Goal: Find specific page/section: Find specific page/section

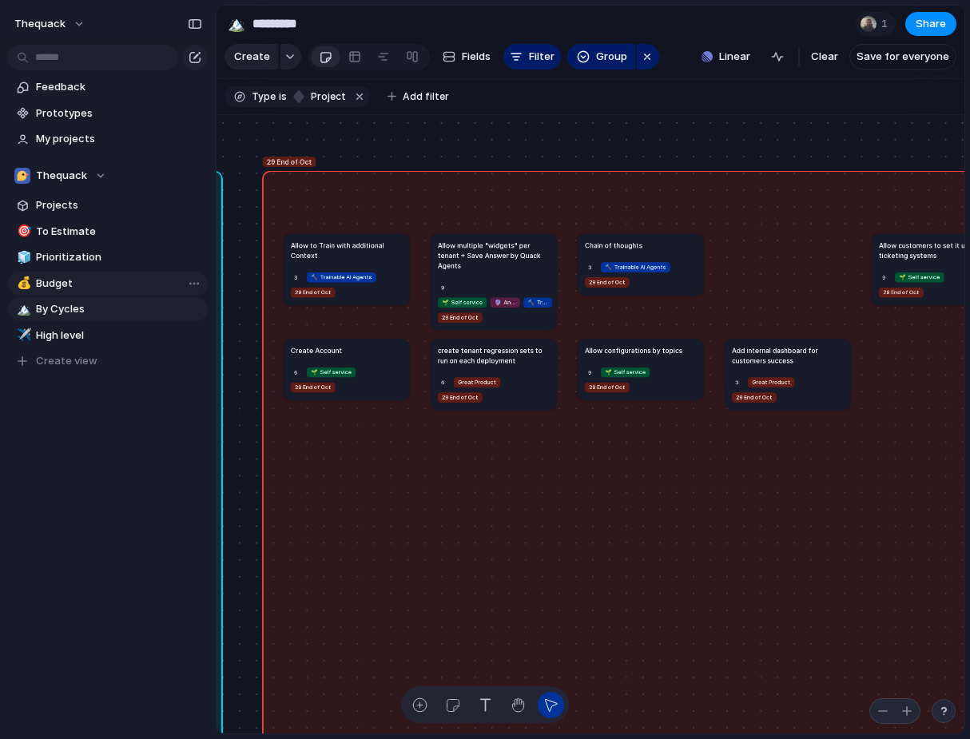
click at [79, 280] on span "Budget" at bounding box center [119, 284] width 166 height 16
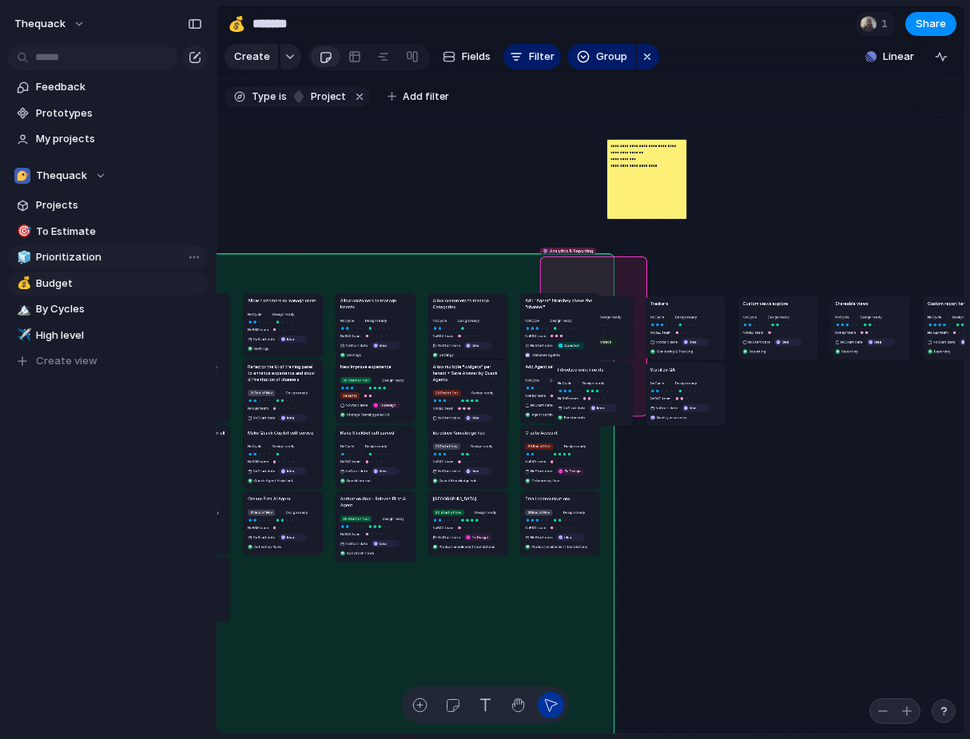
click at [79, 258] on span "Prioritization" at bounding box center [119, 257] width 166 height 16
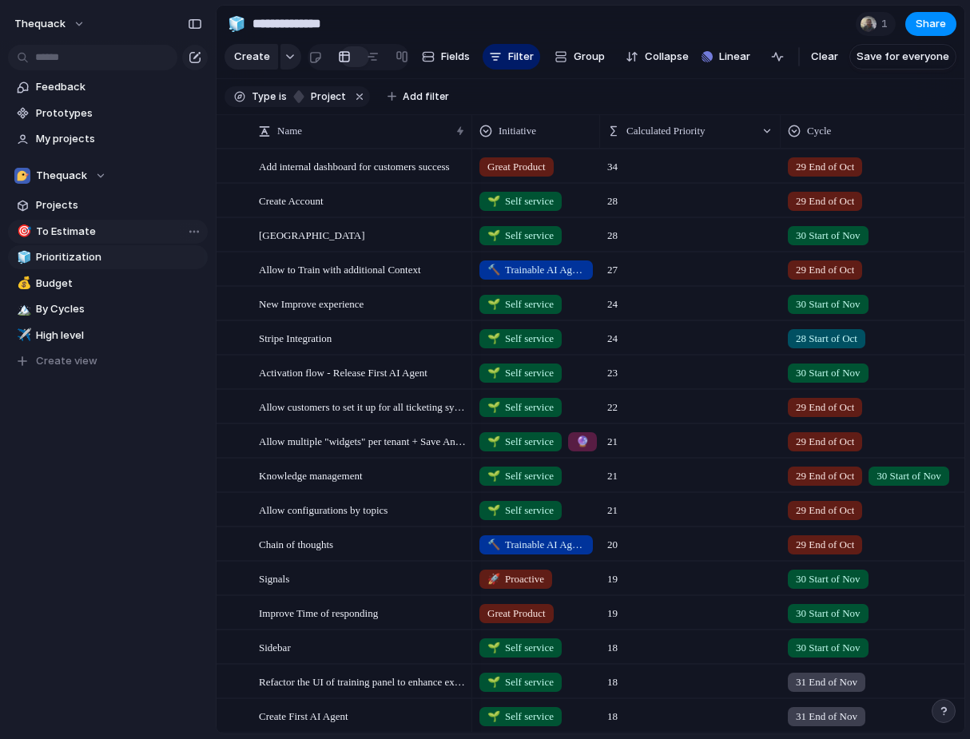
click at [88, 224] on span "To Estimate" at bounding box center [119, 232] width 166 height 16
type input "**********"
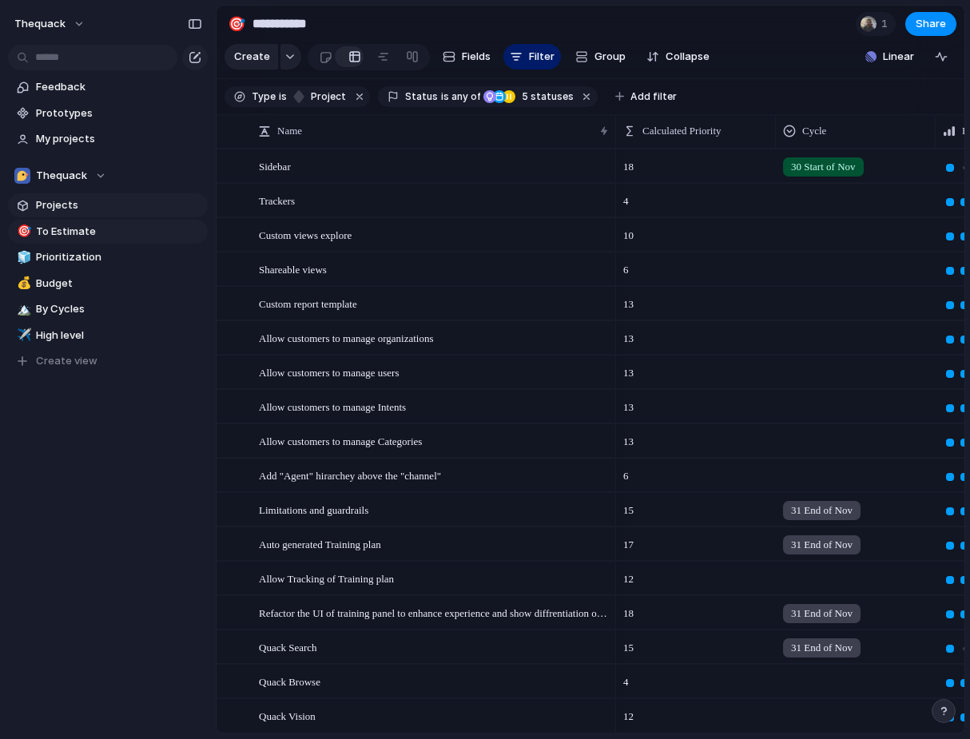
click at [88, 206] on span "Projects" at bounding box center [119, 205] width 166 height 16
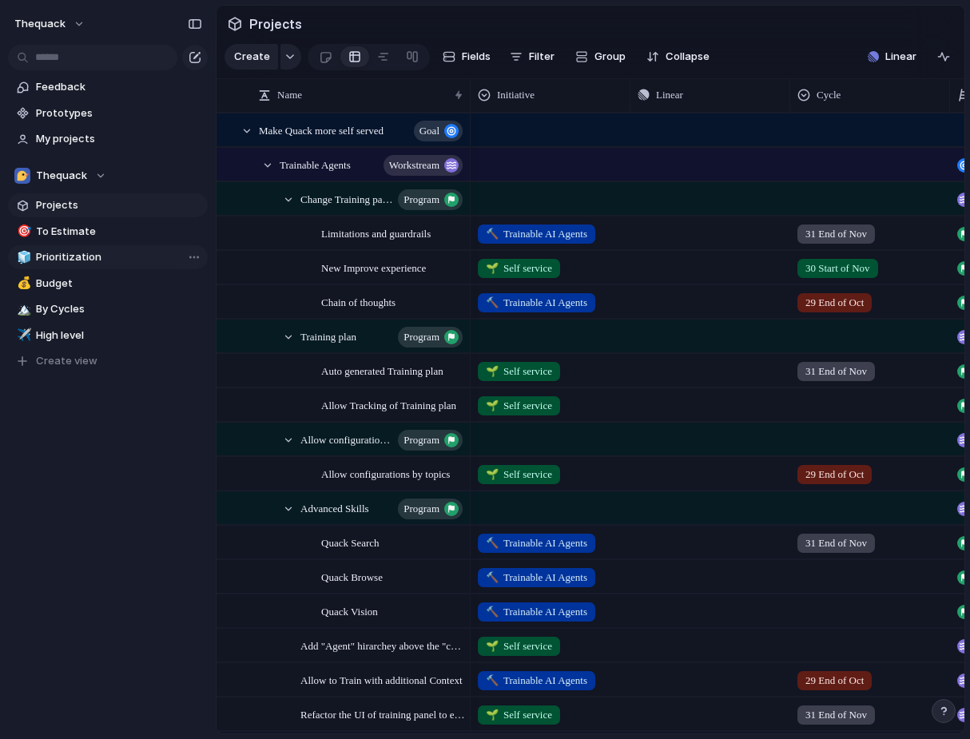
click at [84, 260] on span "Prioritization" at bounding box center [119, 257] width 166 height 16
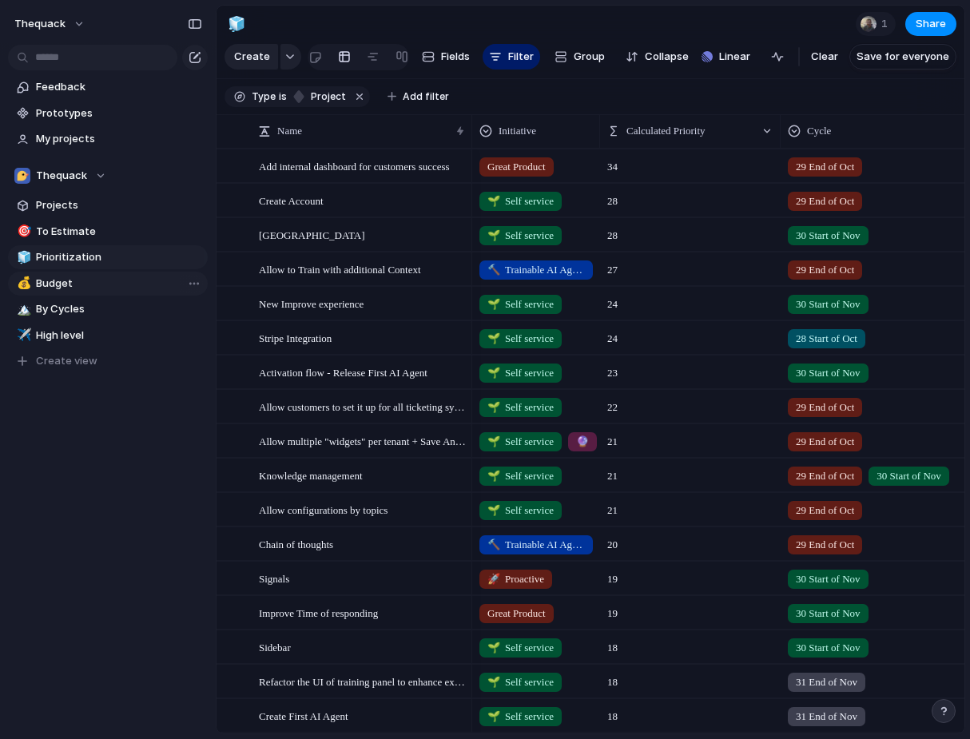
click at [84, 282] on span "Budget" at bounding box center [119, 284] width 166 height 16
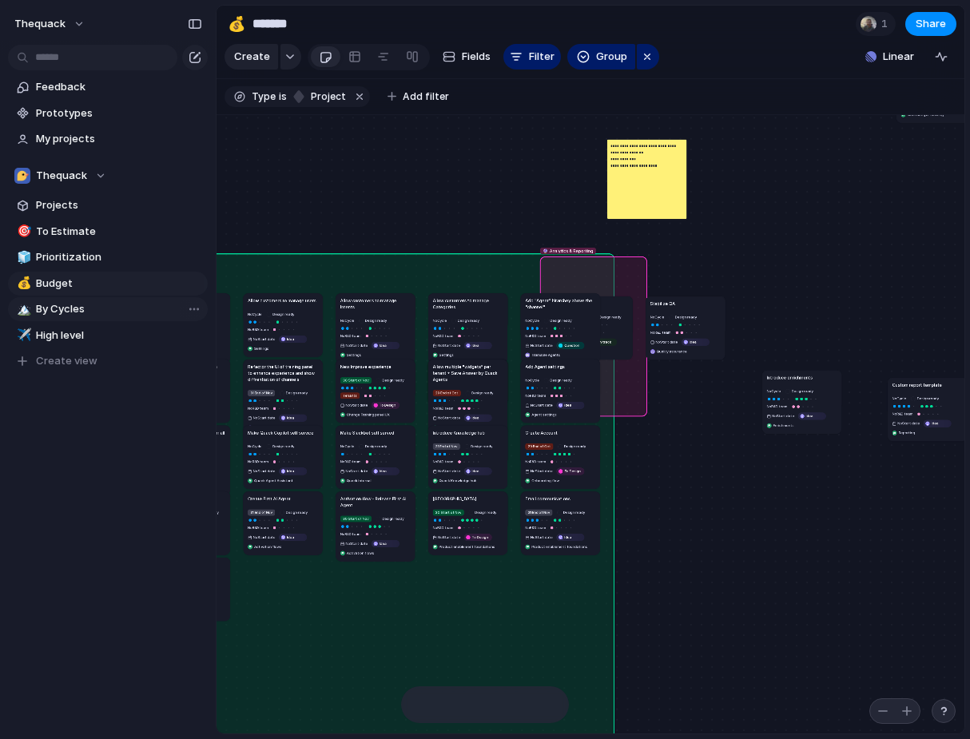
click at [81, 306] on span "By Cycles" at bounding box center [119, 309] width 166 height 16
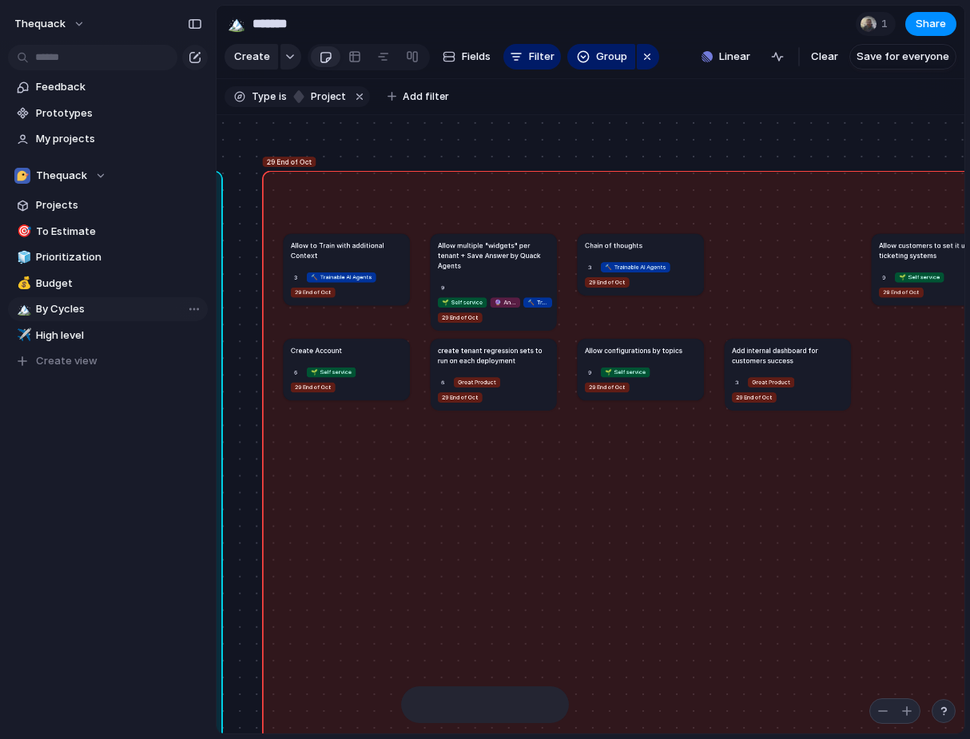
type input "*********"
click at [462, 58] on span "Fields" at bounding box center [476, 57] width 29 height 16
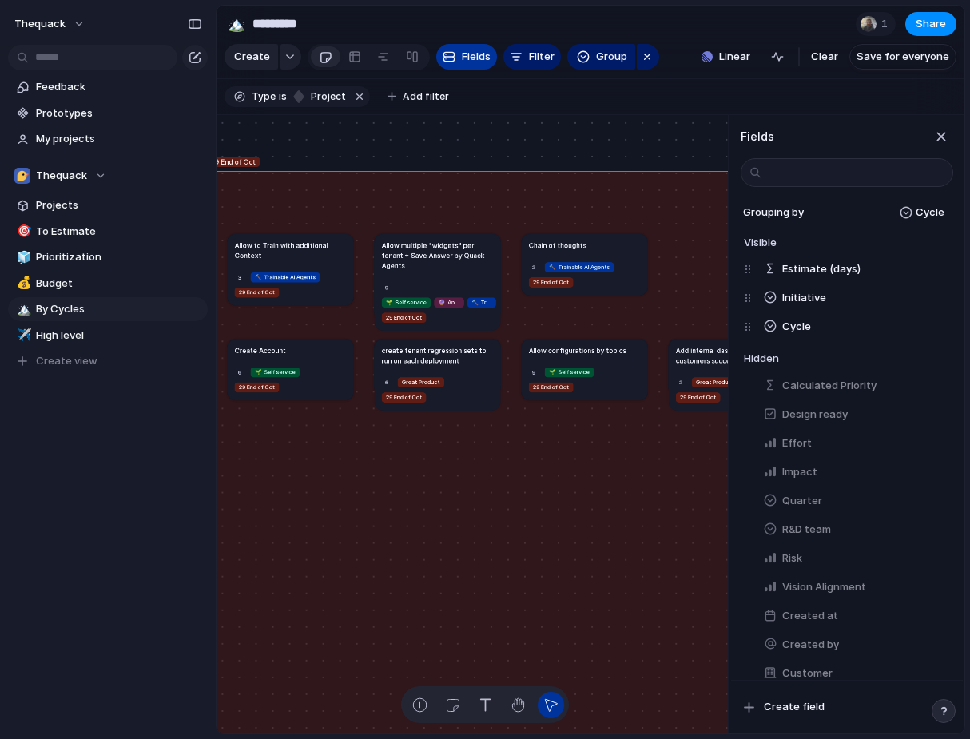
click at [462, 58] on span "Fields" at bounding box center [476, 57] width 29 height 16
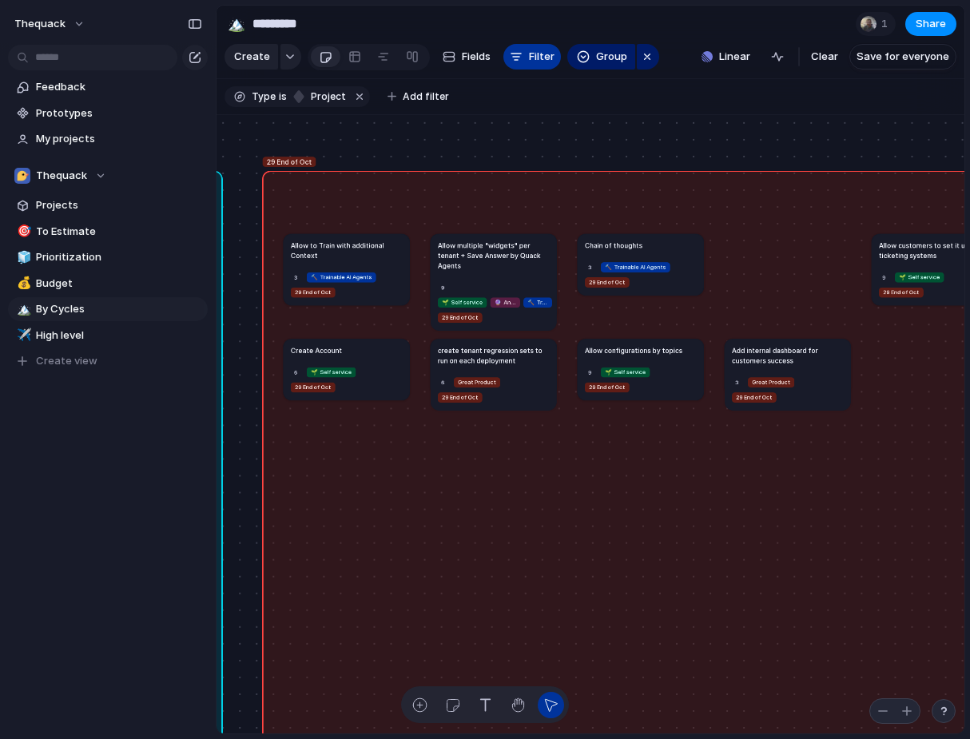
click at [529, 58] on span "Filter" at bounding box center [542, 57] width 26 height 16
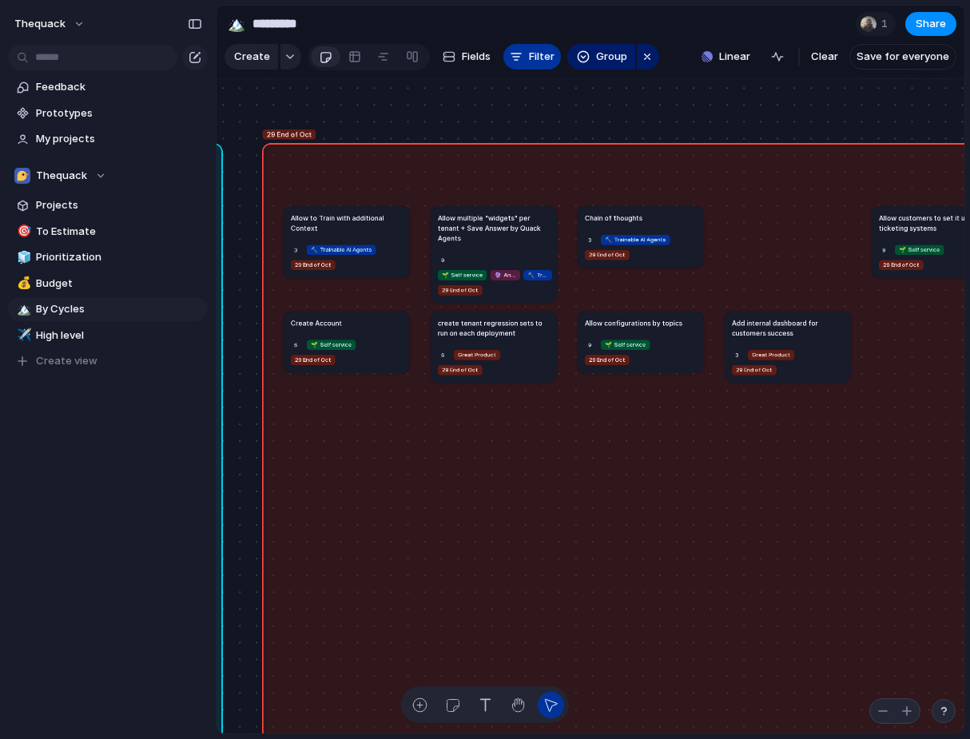
click at [529, 58] on span "Filter" at bounding box center [542, 57] width 26 height 16
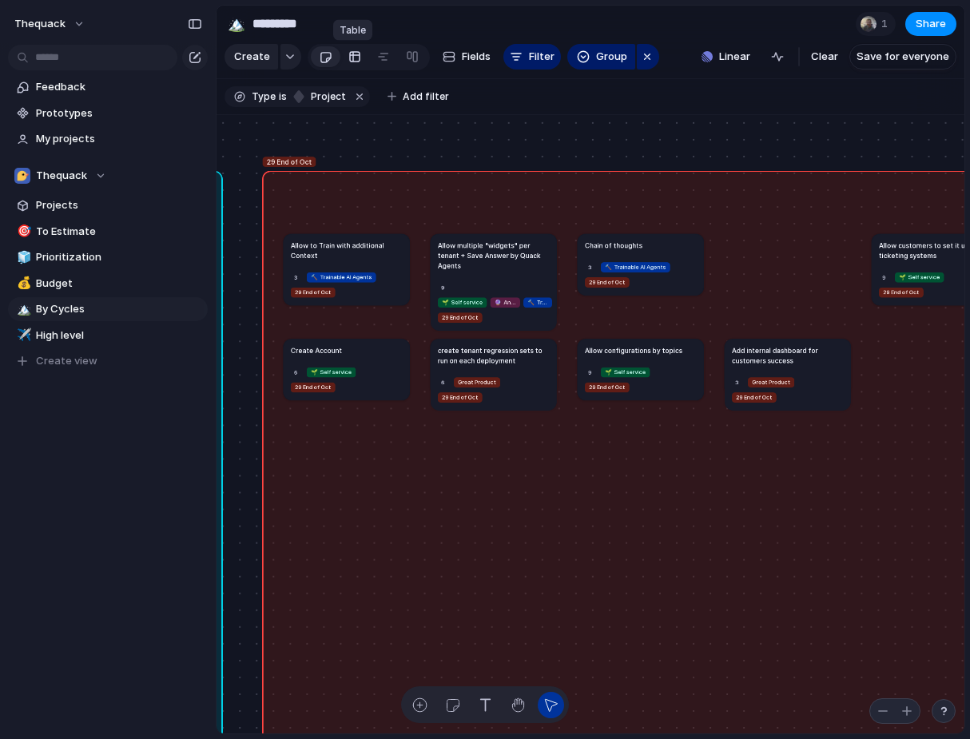
click at [348, 62] on div at bounding box center [354, 57] width 13 height 26
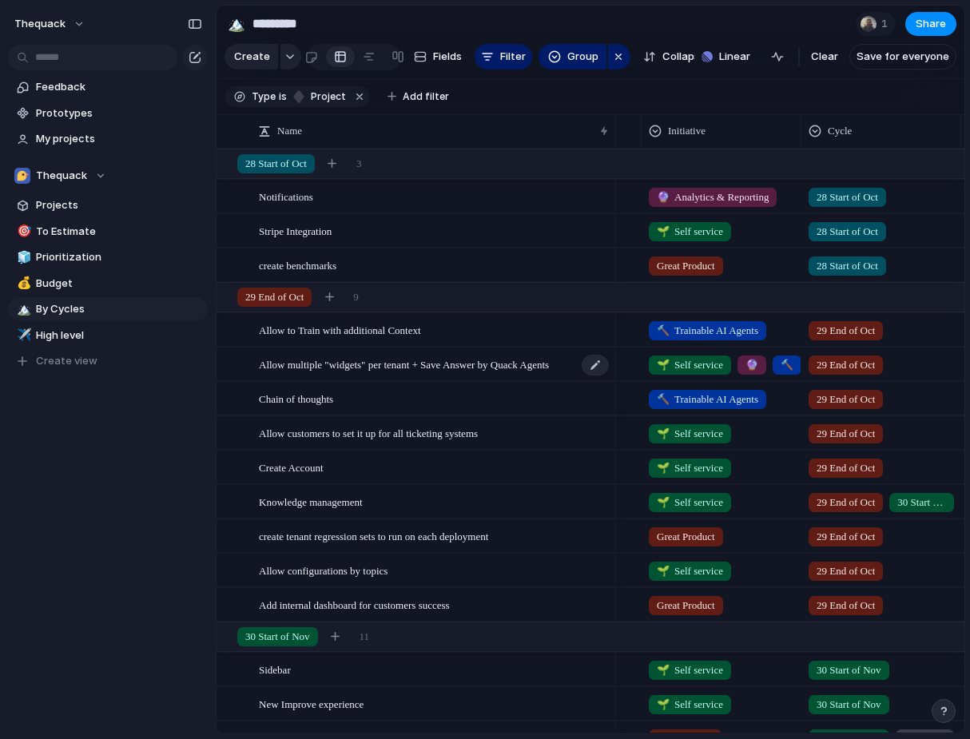
scroll to position [0, 167]
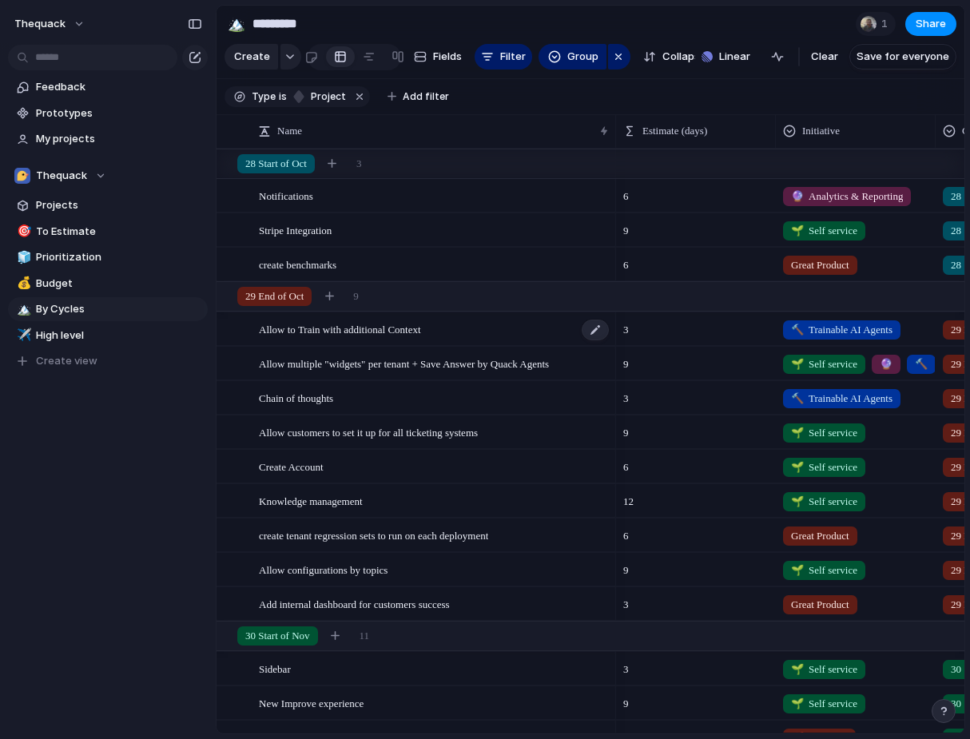
click at [400, 333] on span "Allow to Train with additional Context" at bounding box center [340, 329] width 162 height 18
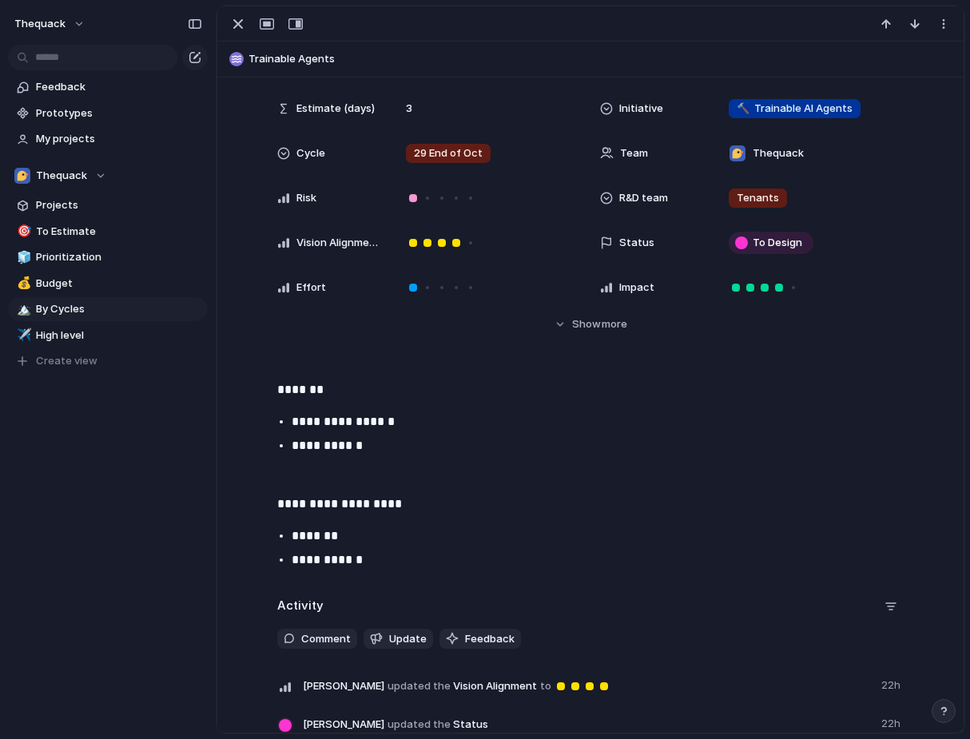
scroll to position [19, 0]
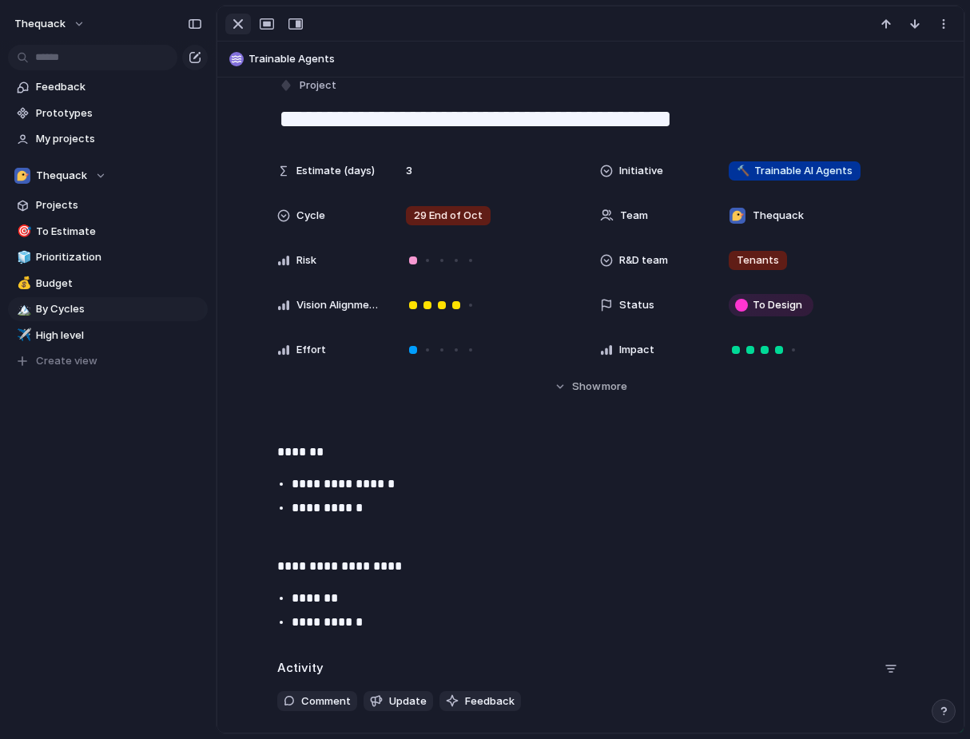
click at [244, 22] on div "button" at bounding box center [238, 23] width 19 height 19
